Goal: Task Accomplishment & Management: Manage account settings

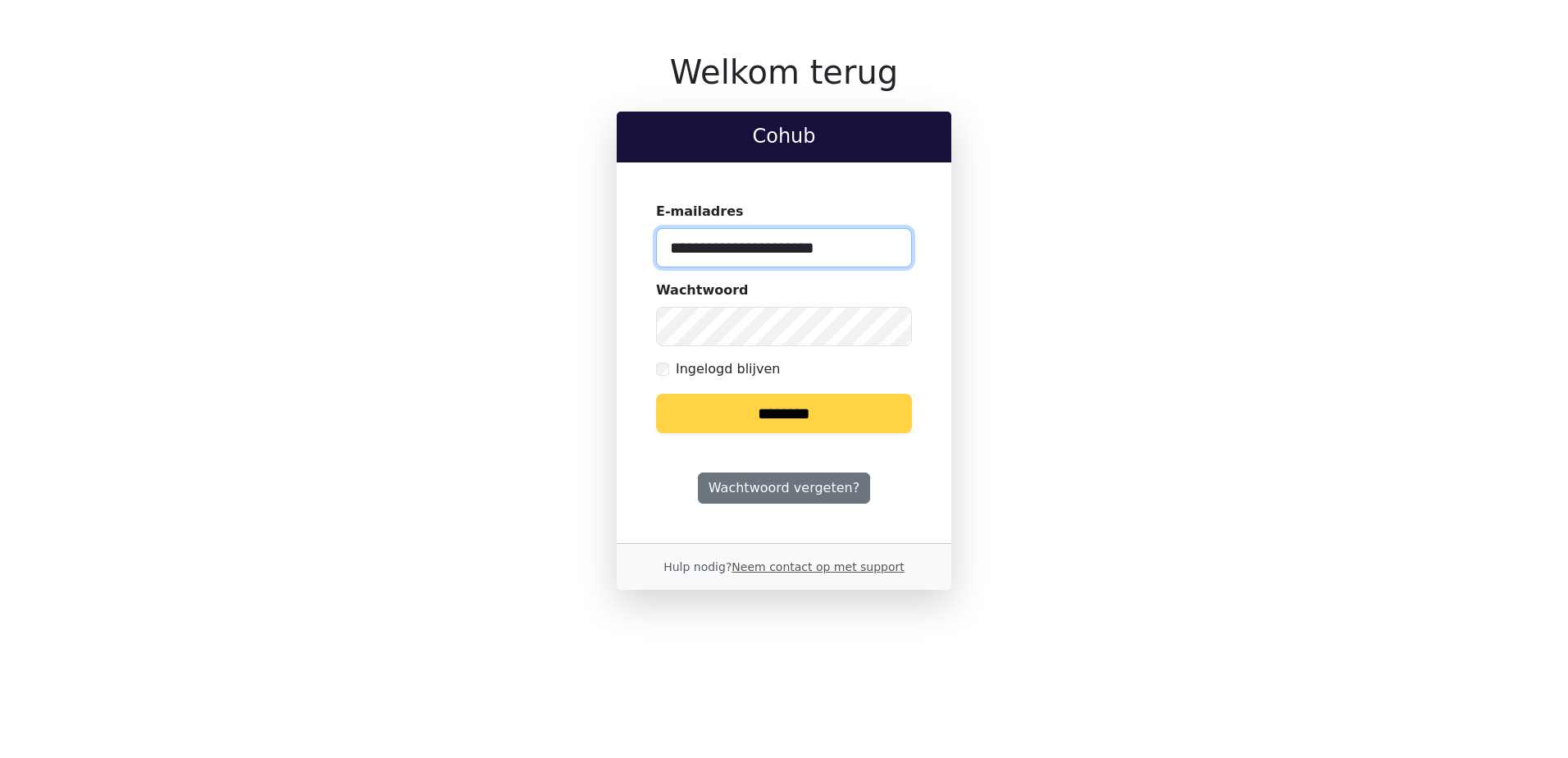
click at [894, 246] on input "**********" at bounding box center [784, 247] width 256 height 39
type input "**********"
click at [781, 401] on input "********" at bounding box center [784, 413] width 256 height 39
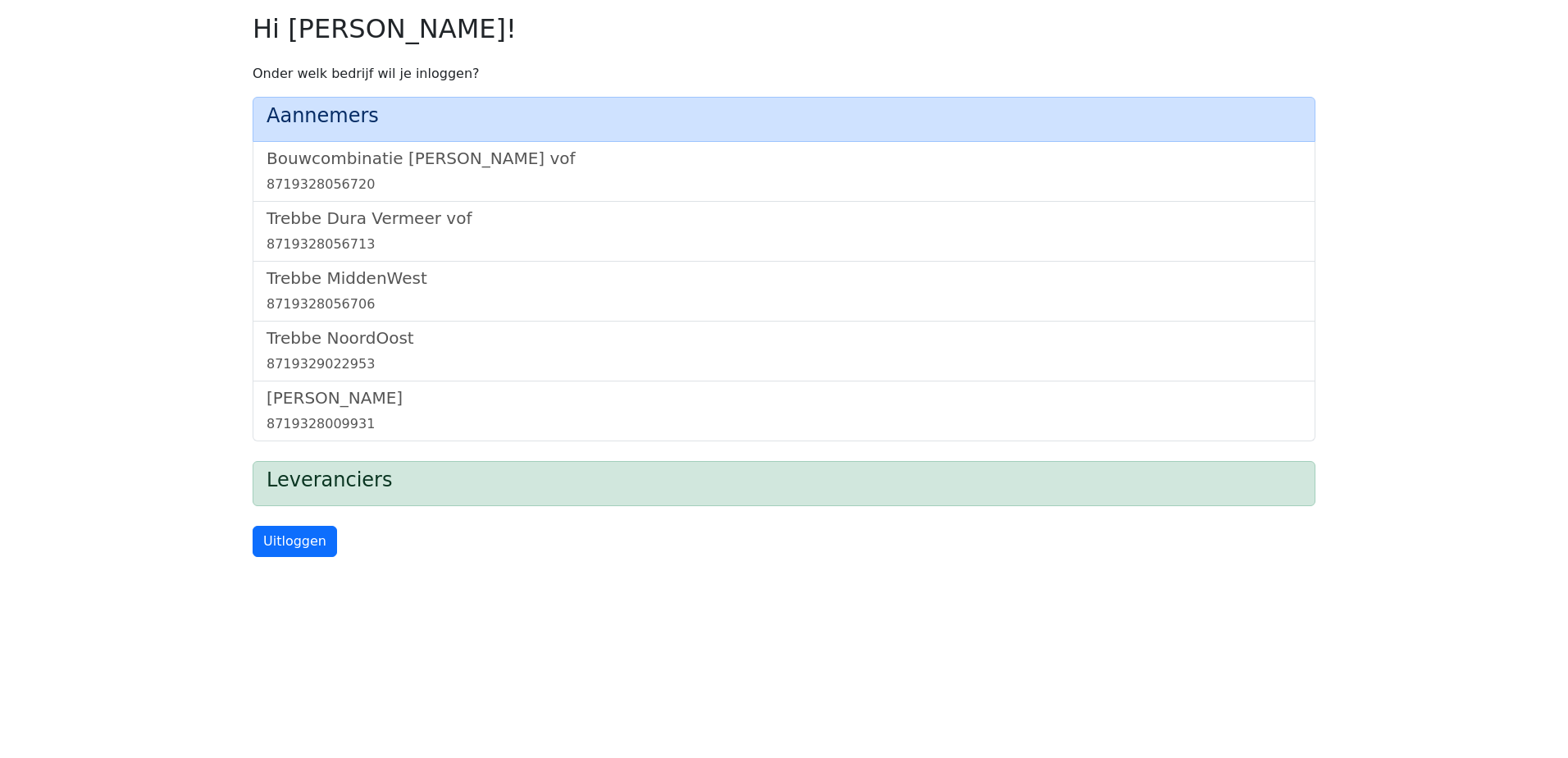
click at [428, 137] on div "Aannemers" at bounding box center [784, 119] width 1063 height 45
click at [411, 154] on h5 "Bouwcombinatie [PERSON_NAME] vof" at bounding box center [784, 158] width 1034 height 20
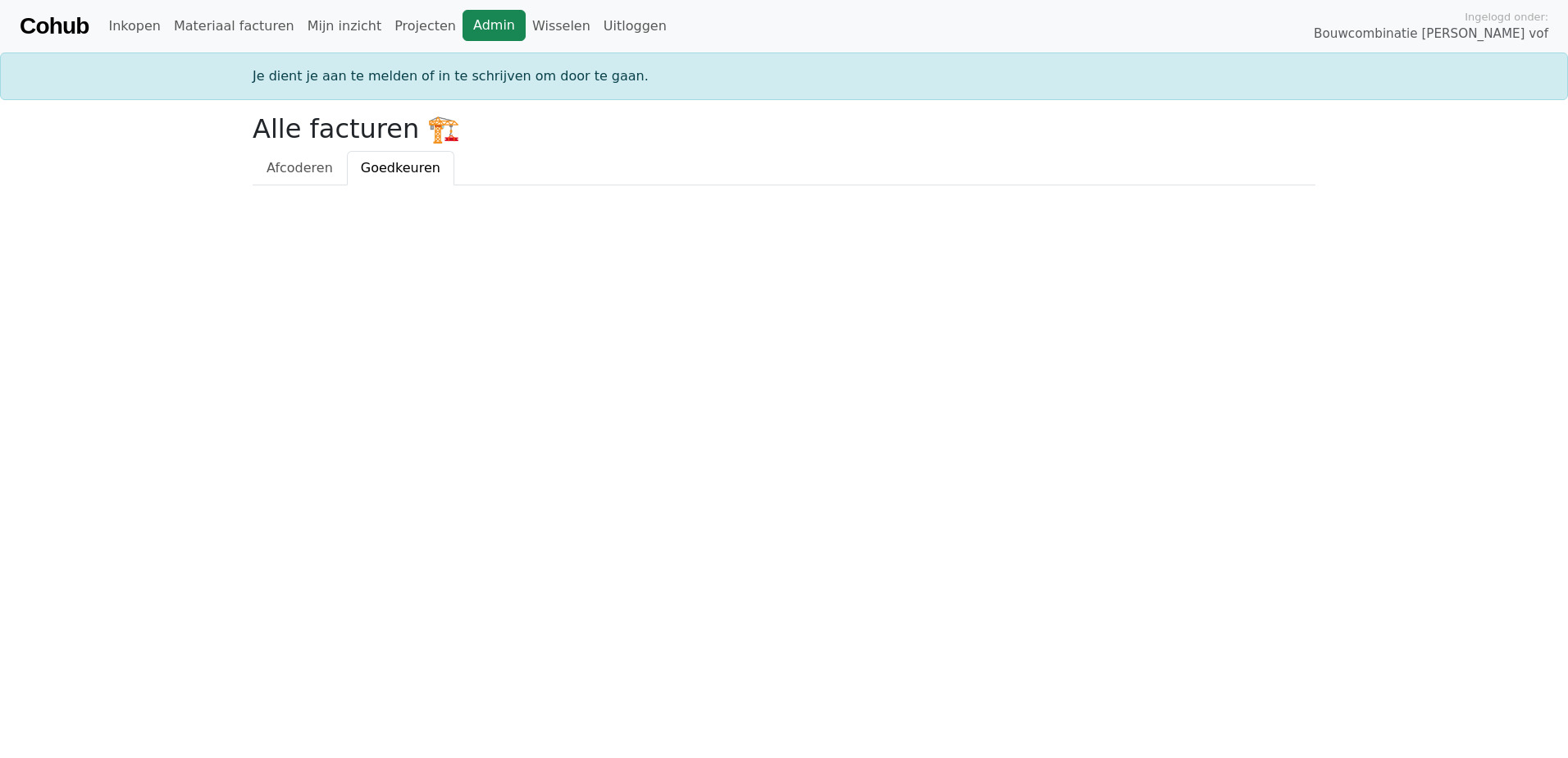
click at [463, 24] on link "Admin" at bounding box center [494, 25] width 63 height 31
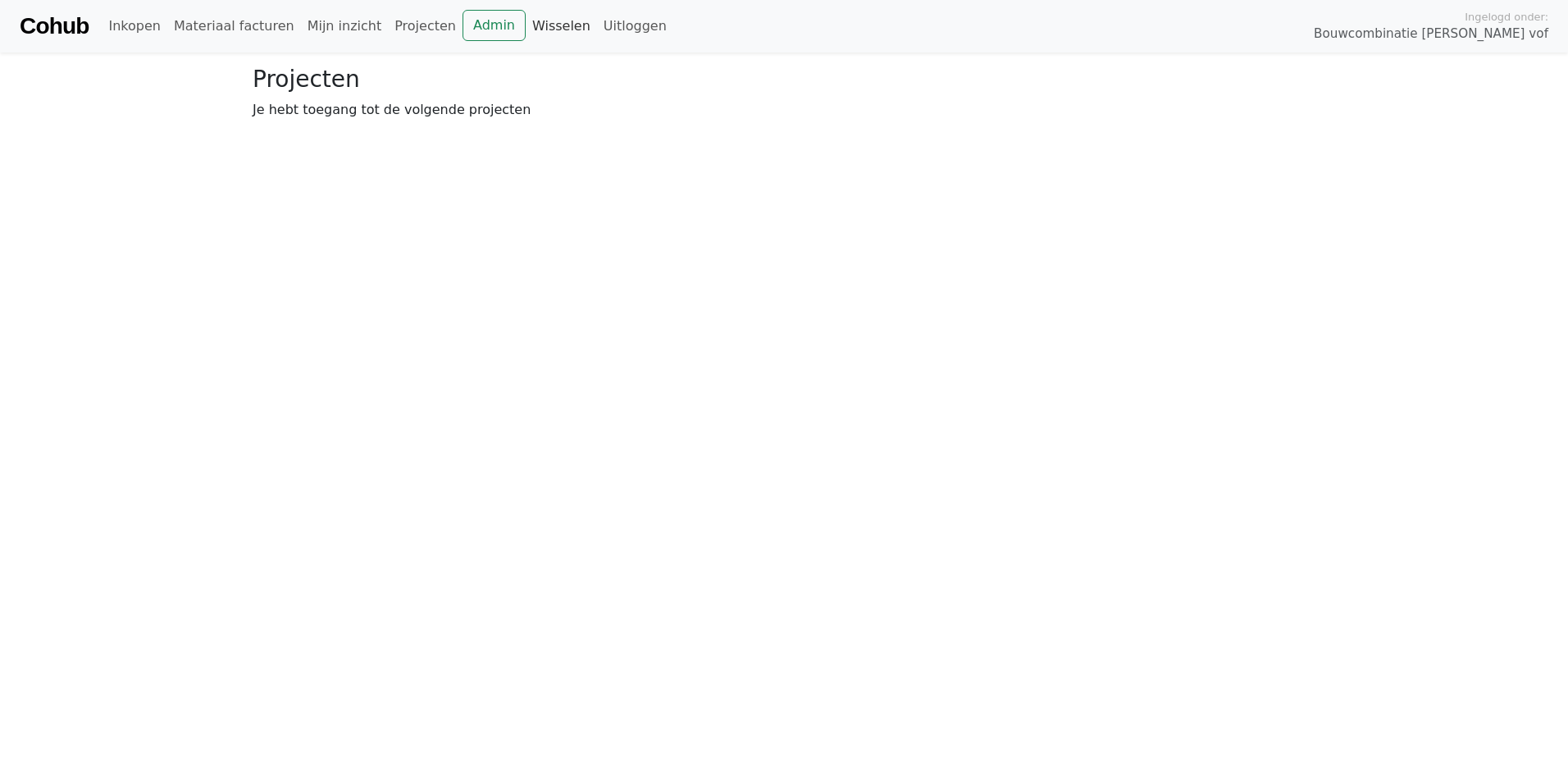
click at [525, 25] on link "Wisselen" at bounding box center [561, 26] width 72 height 33
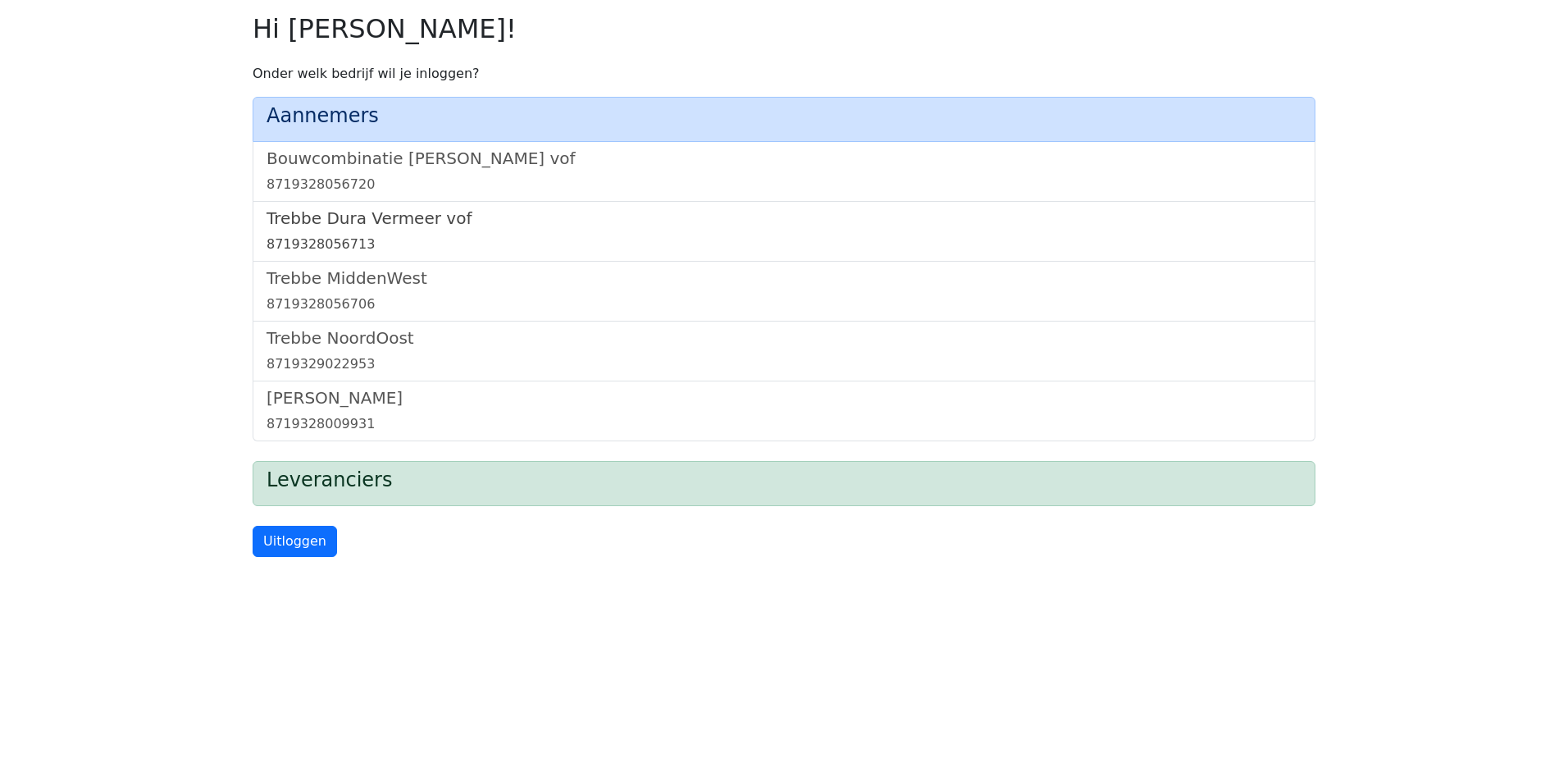
click at [428, 218] on h5 "Trebbe Dura Vermeer vof" at bounding box center [784, 218] width 1034 height 20
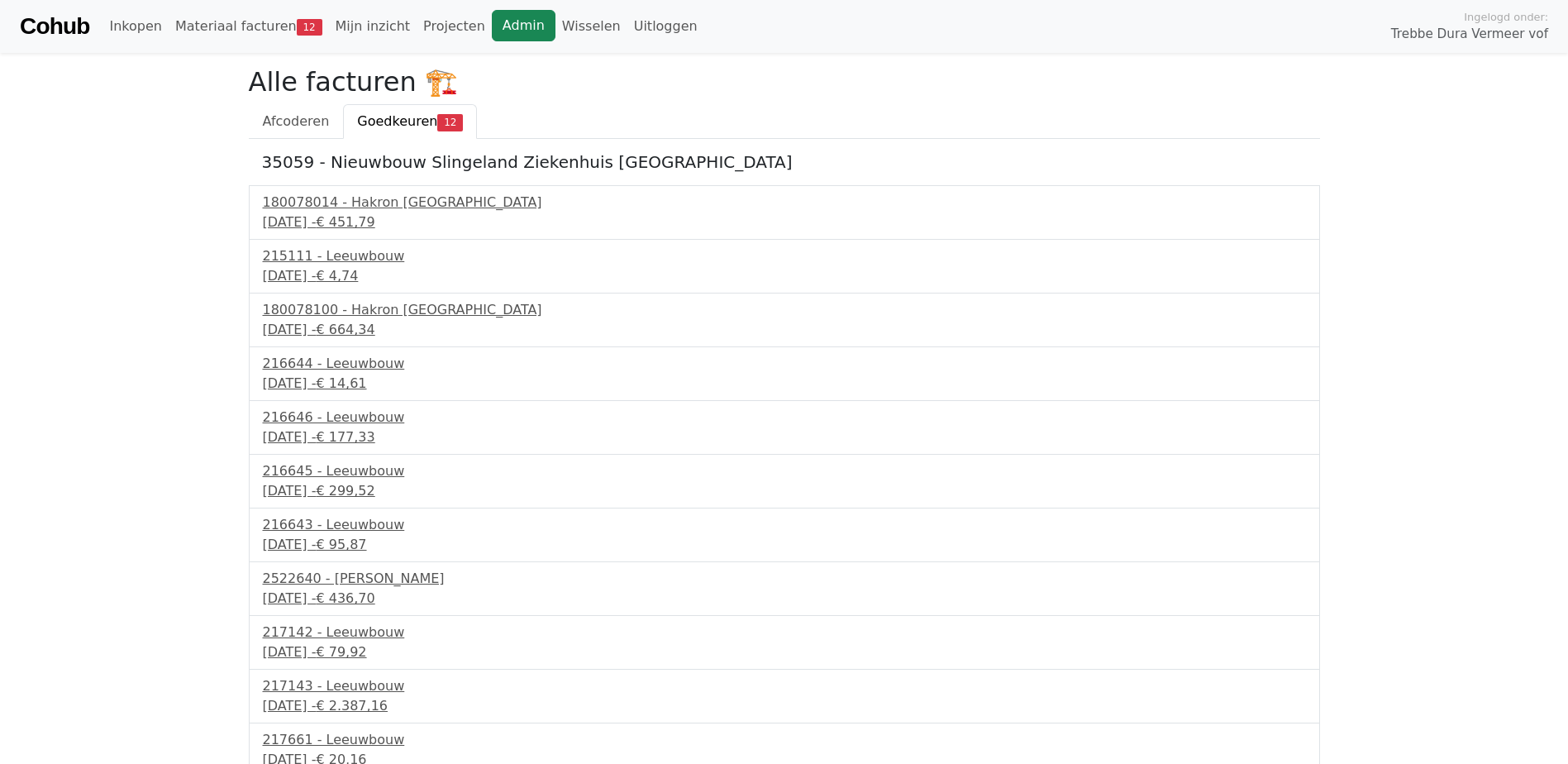
click at [492, 19] on link "Admin" at bounding box center [524, 25] width 64 height 31
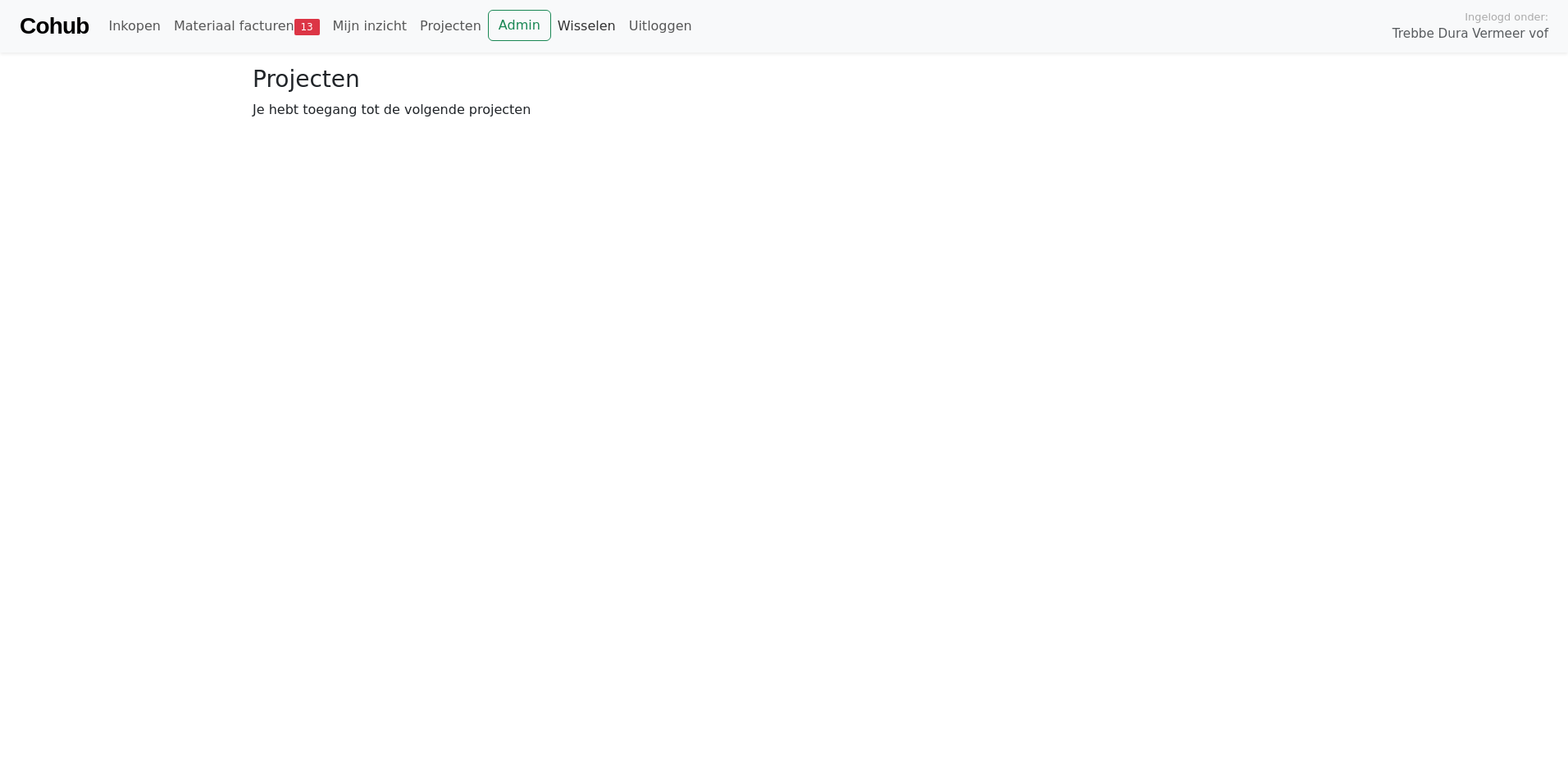
click at [551, 32] on link "Wisselen" at bounding box center [587, 26] width 72 height 33
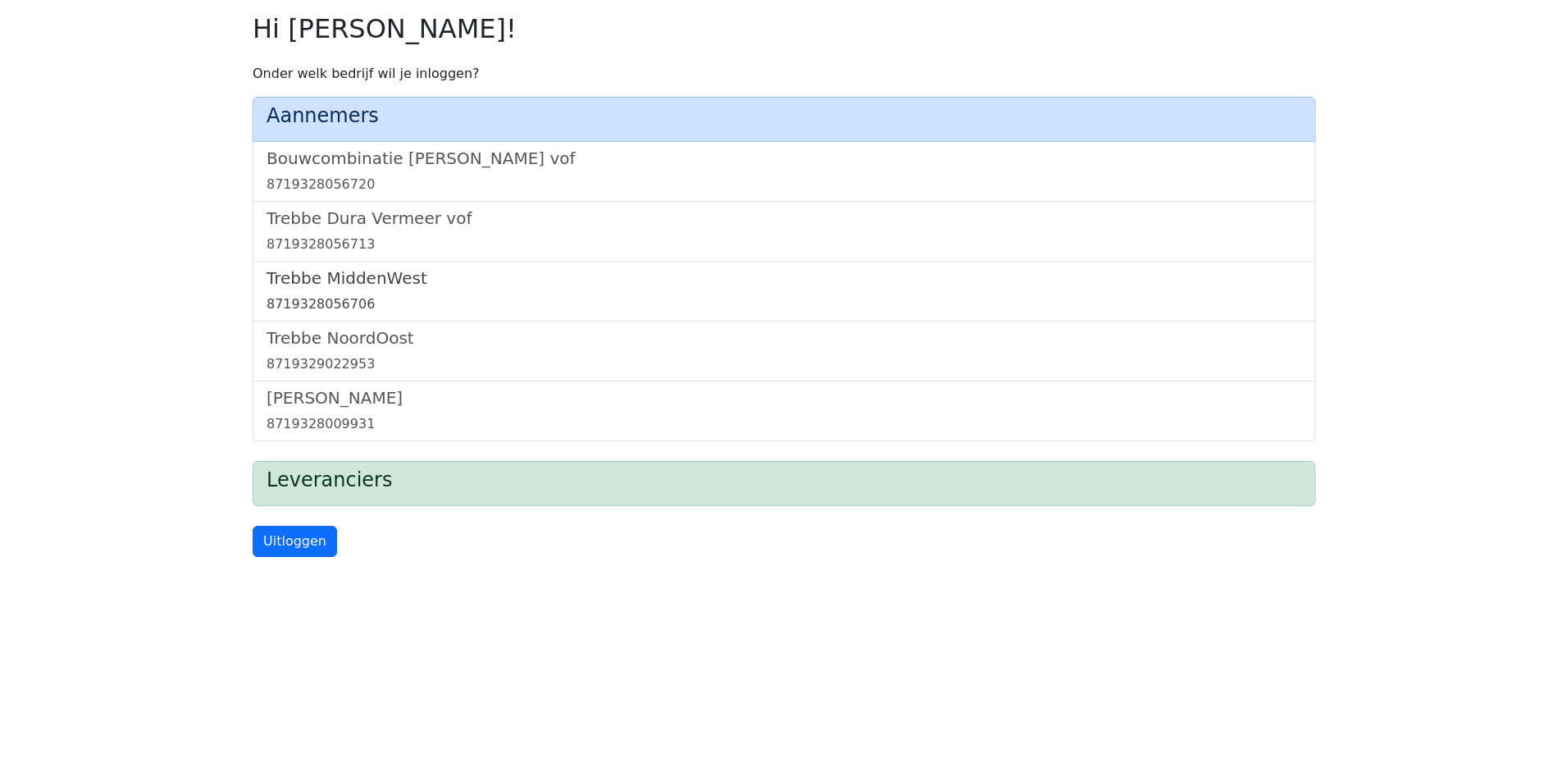
click at [317, 269] on h5 "Trebbe MiddenWest" at bounding box center [784, 279] width 1034 height 20
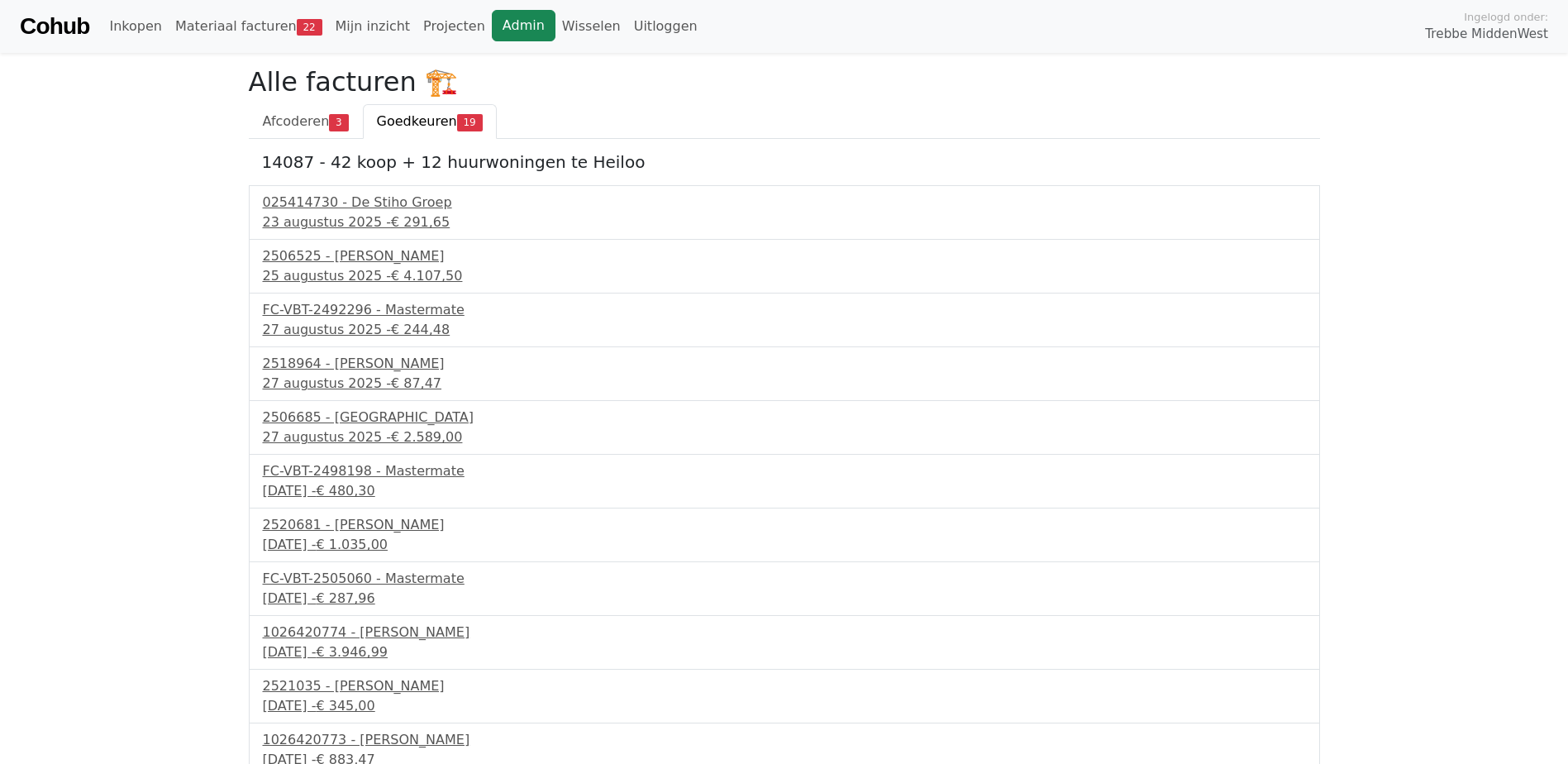
click at [492, 32] on link "Admin" at bounding box center [524, 25] width 64 height 31
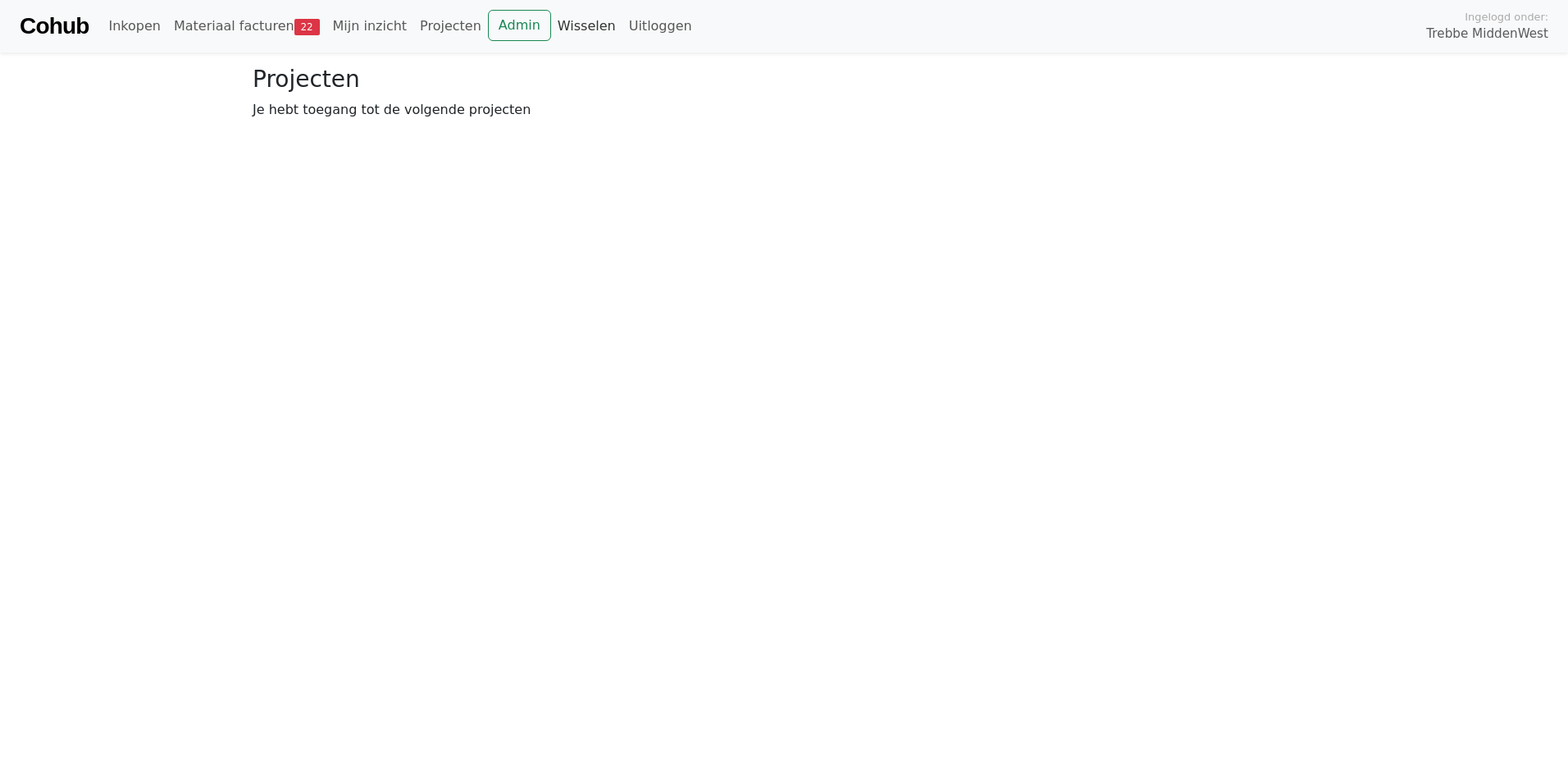
click at [551, 21] on link "Wisselen" at bounding box center [587, 26] width 72 height 33
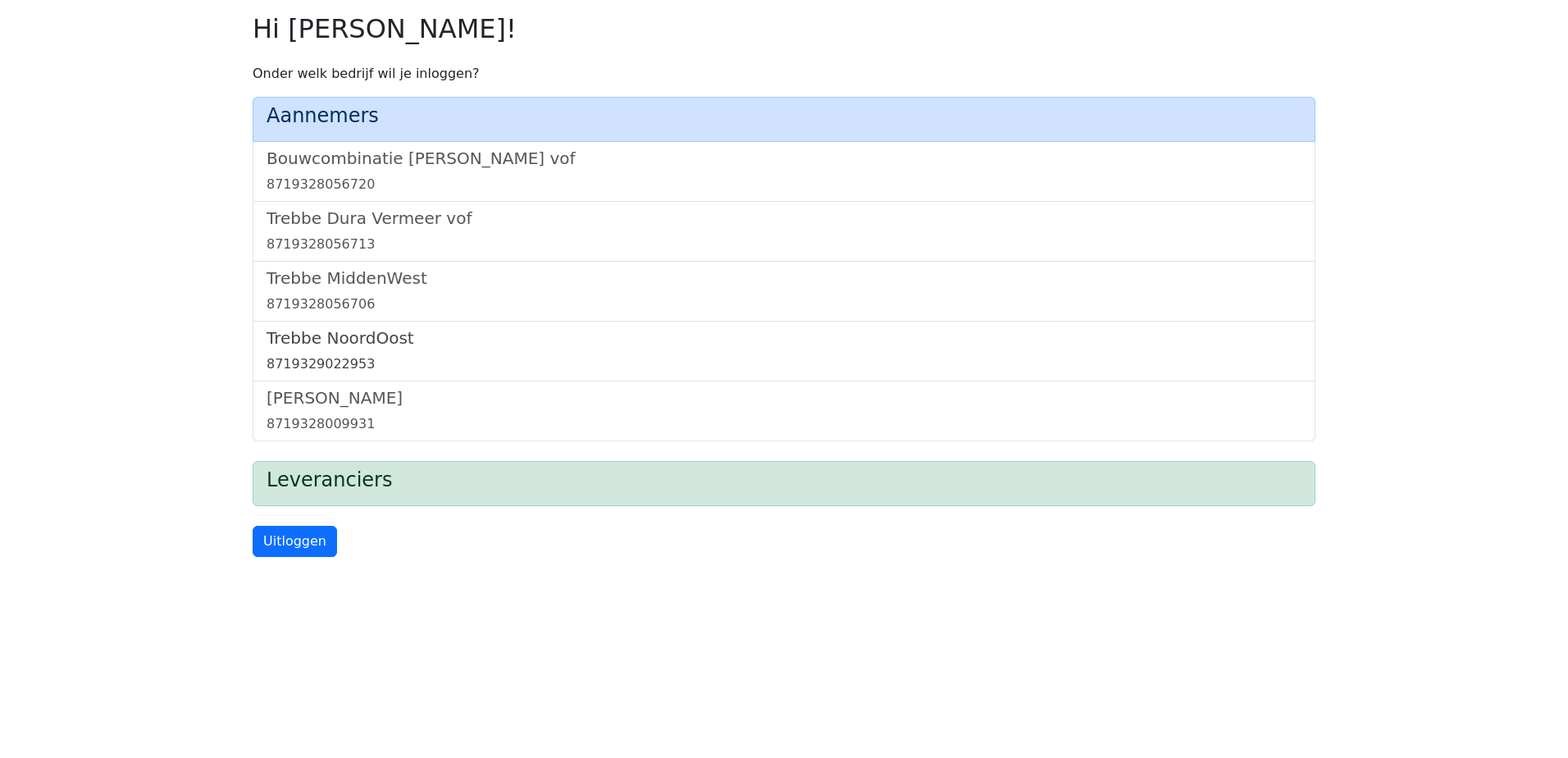
click at [371, 334] on h5 "Trebbe NoordOost" at bounding box center [784, 338] width 1034 height 20
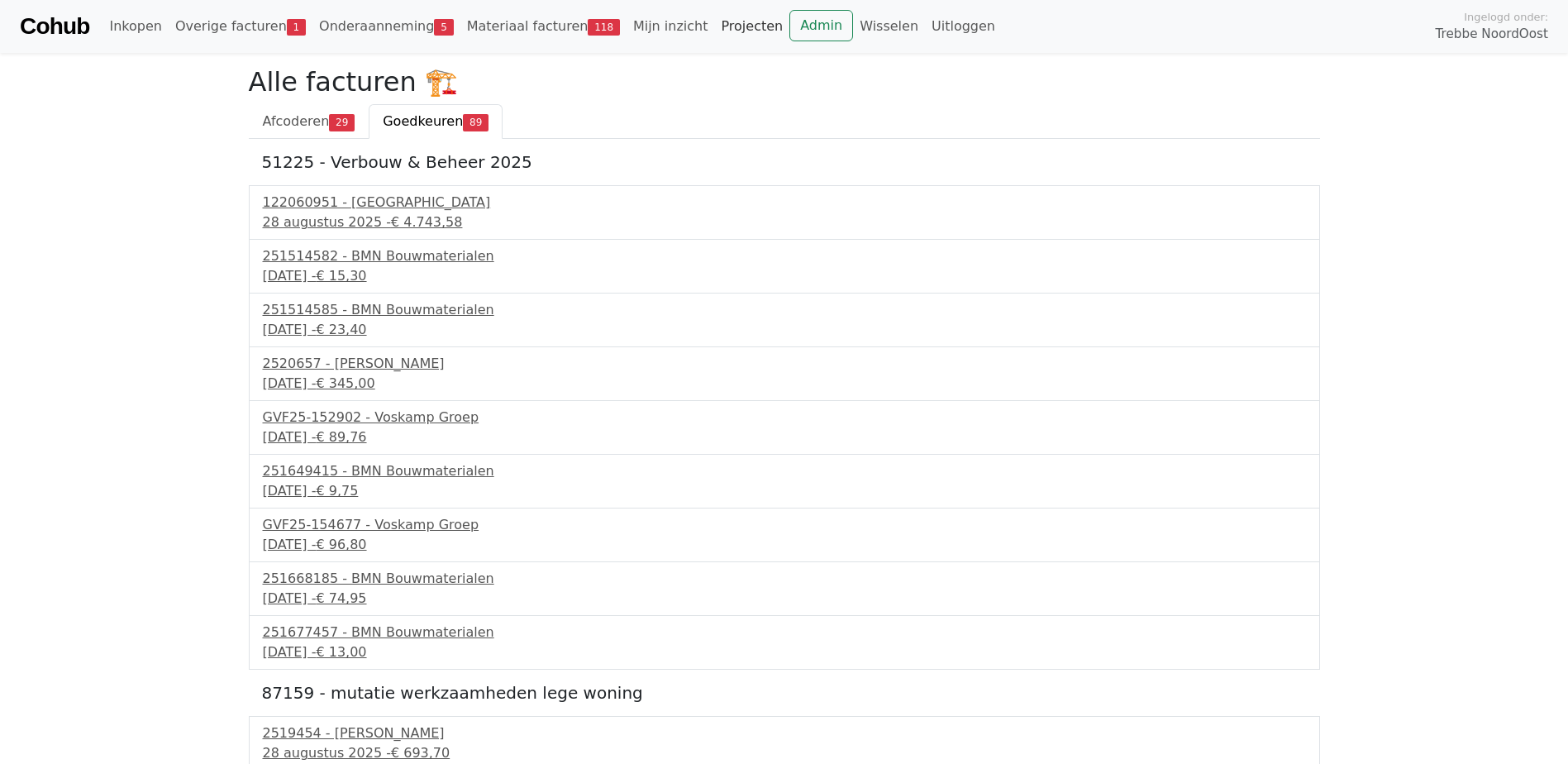
click at [729, 13] on link "Projecten" at bounding box center [752, 26] width 76 height 33
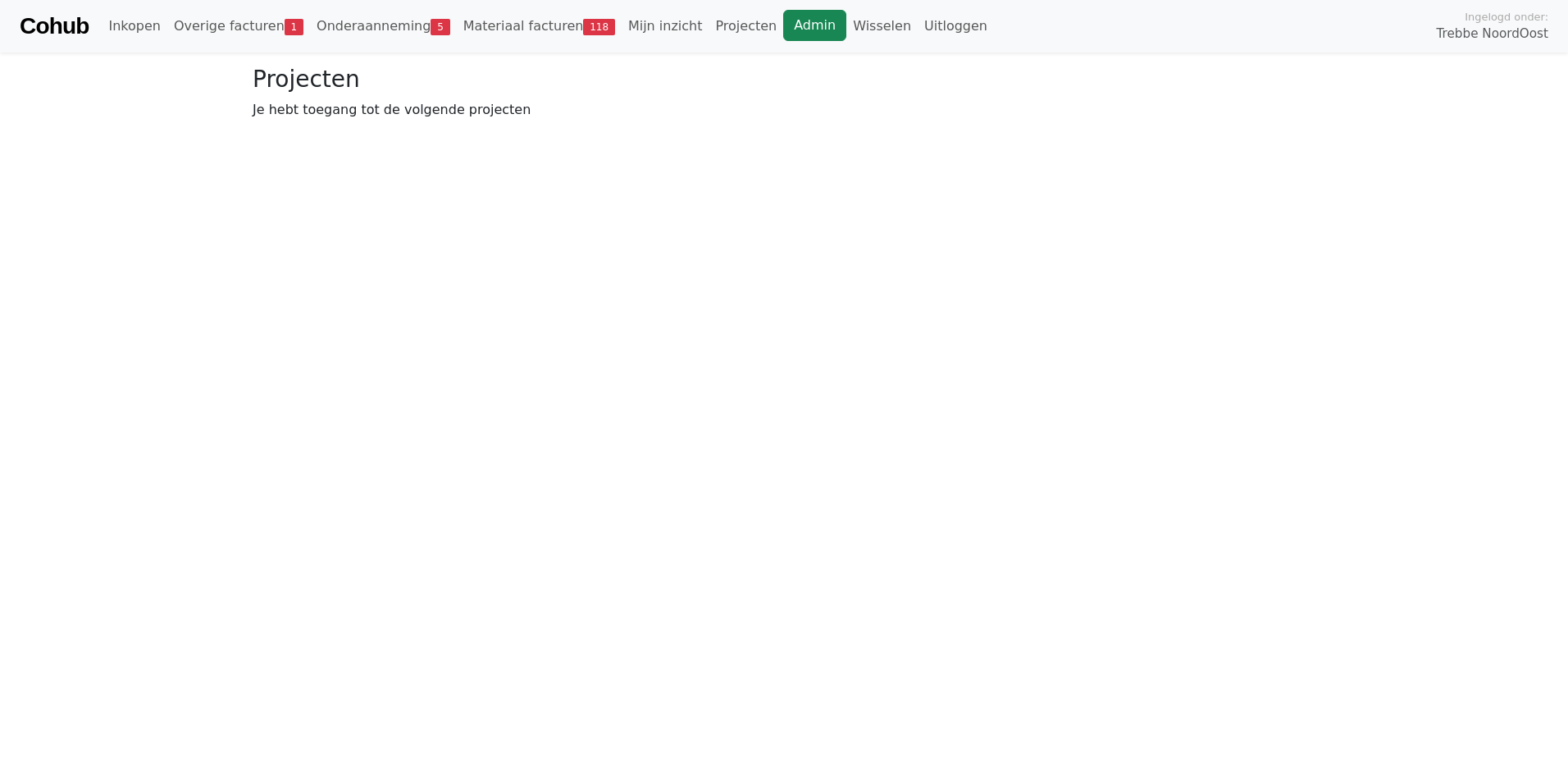
click at [783, 24] on link "Admin" at bounding box center [814, 25] width 63 height 31
click at [846, 21] on link "Wisselen" at bounding box center [882, 26] width 72 height 33
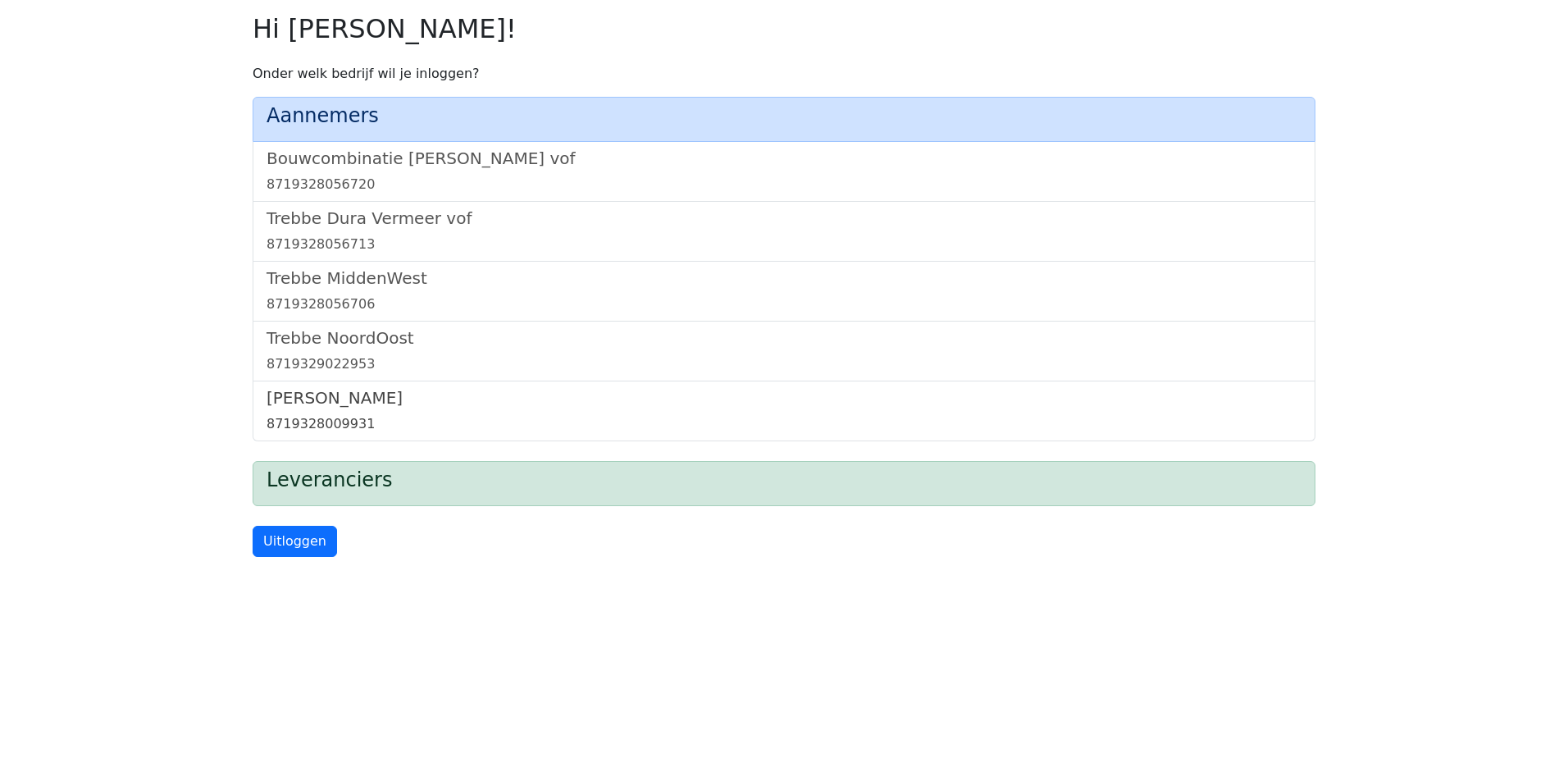
click at [334, 404] on h5 "[PERSON_NAME]" at bounding box center [784, 398] width 1034 height 20
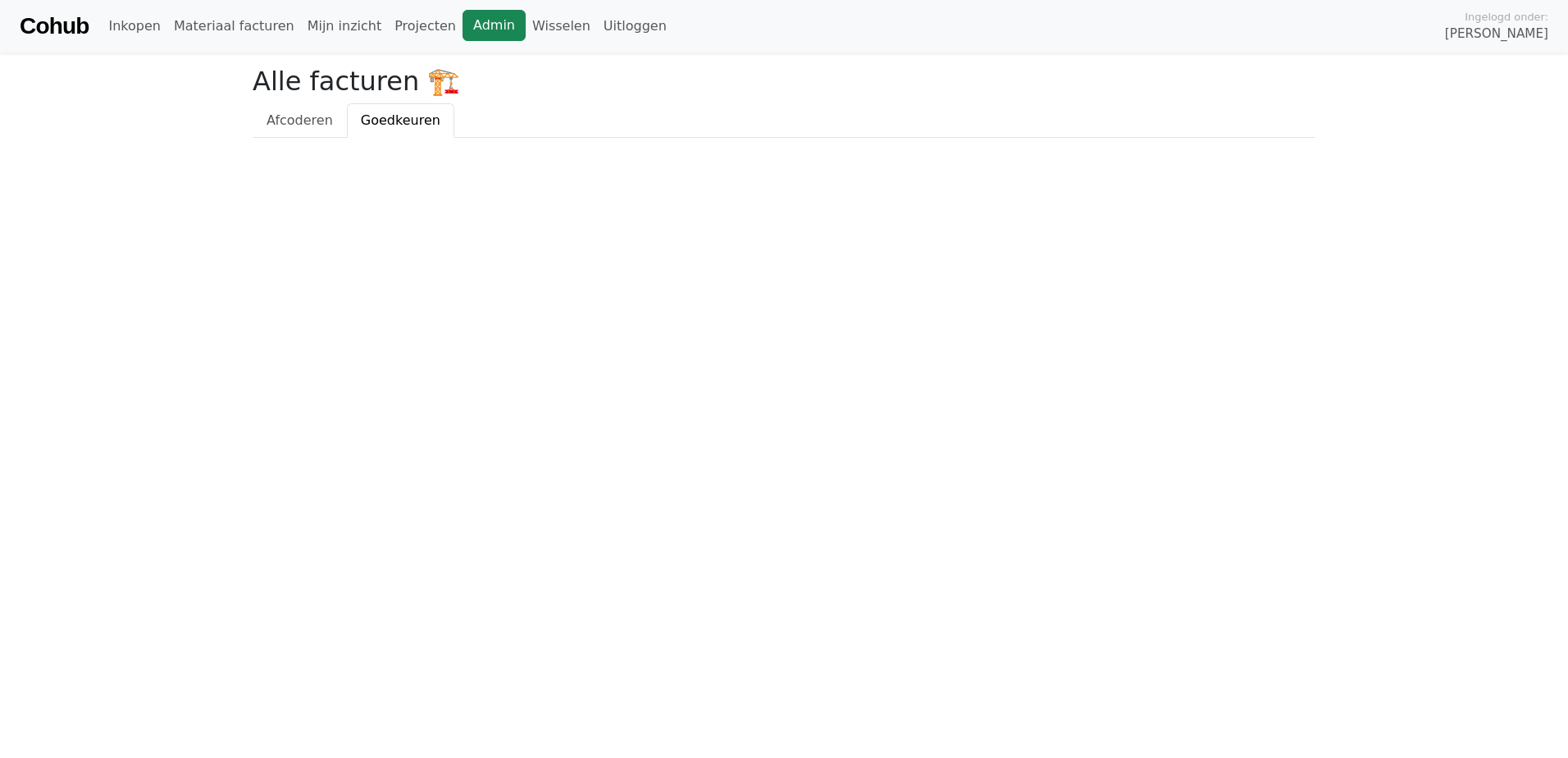
click at [463, 32] on link "Admin" at bounding box center [494, 25] width 63 height 31
click at [525, 21] on link "Wisselen" at bounding box center [561, 26] width 72 height 33
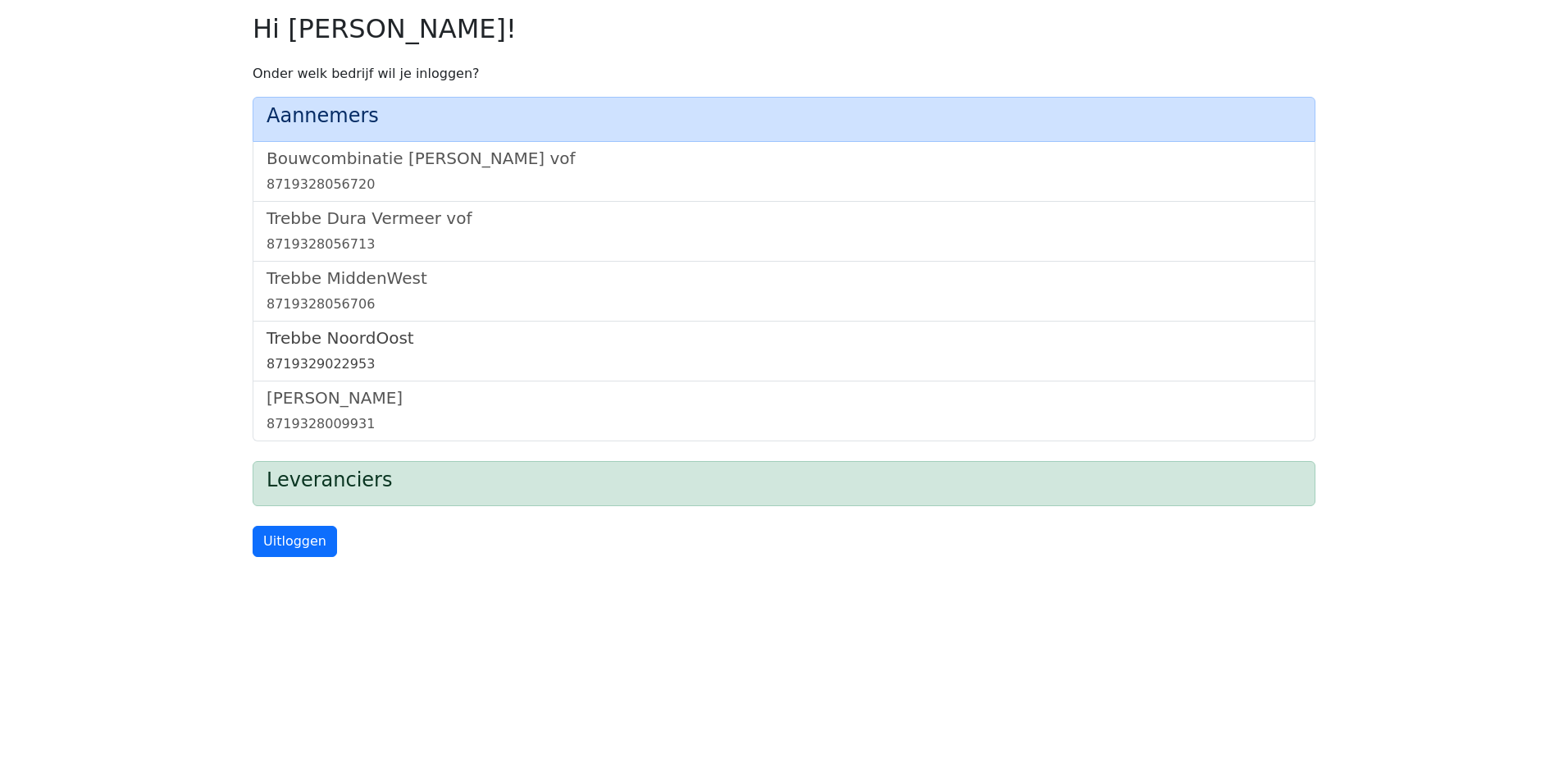
click at [363, 345] on h5 "Trebbe NoordOost" at bounding box center [784, 338] width 1034 height 20
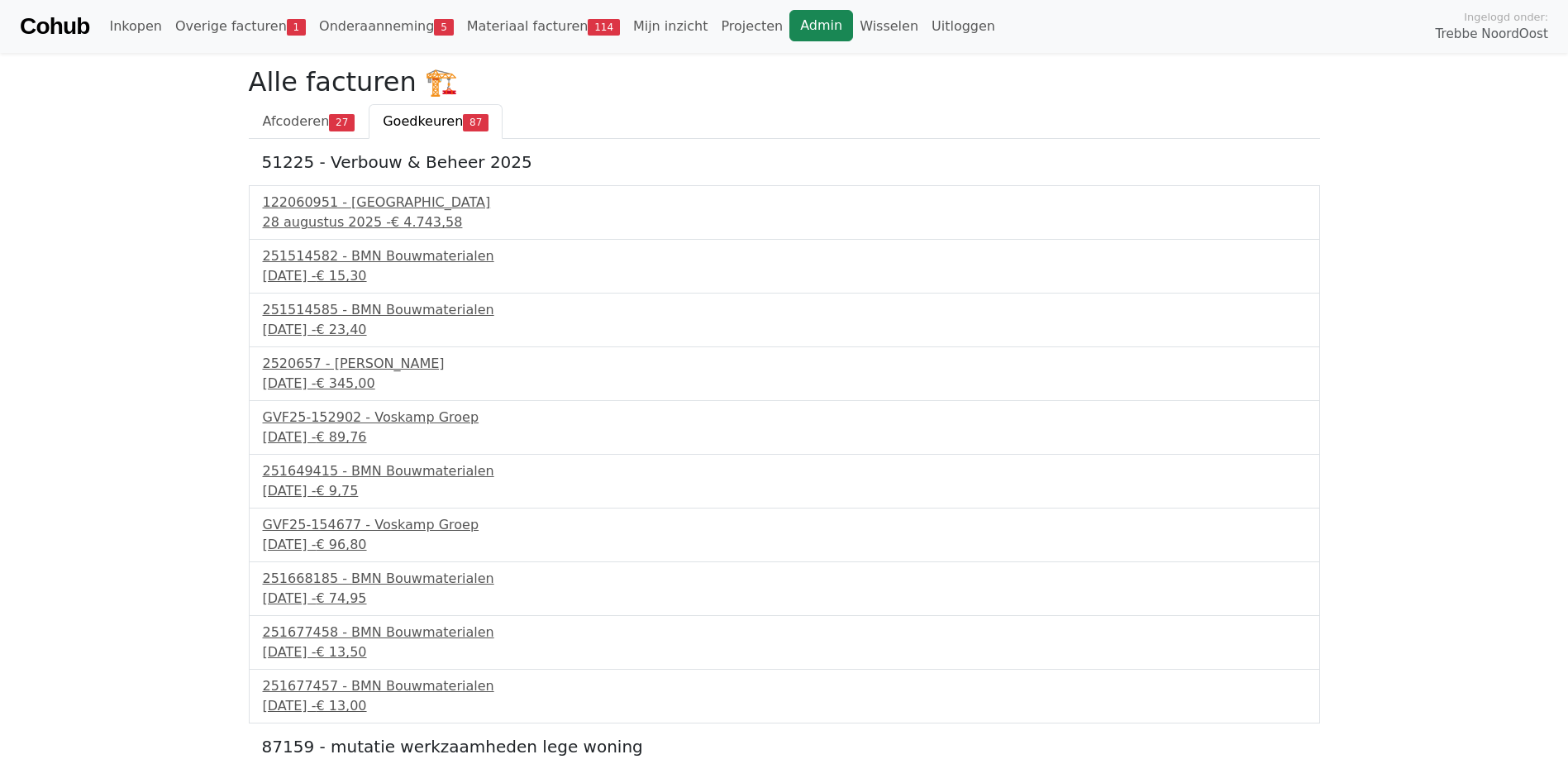
click at [789, 25] on link "Admin" at bounding box center [821, 25] width 64 height 31
